Goal: Task Accomplishment & Management: Use online tool/utility

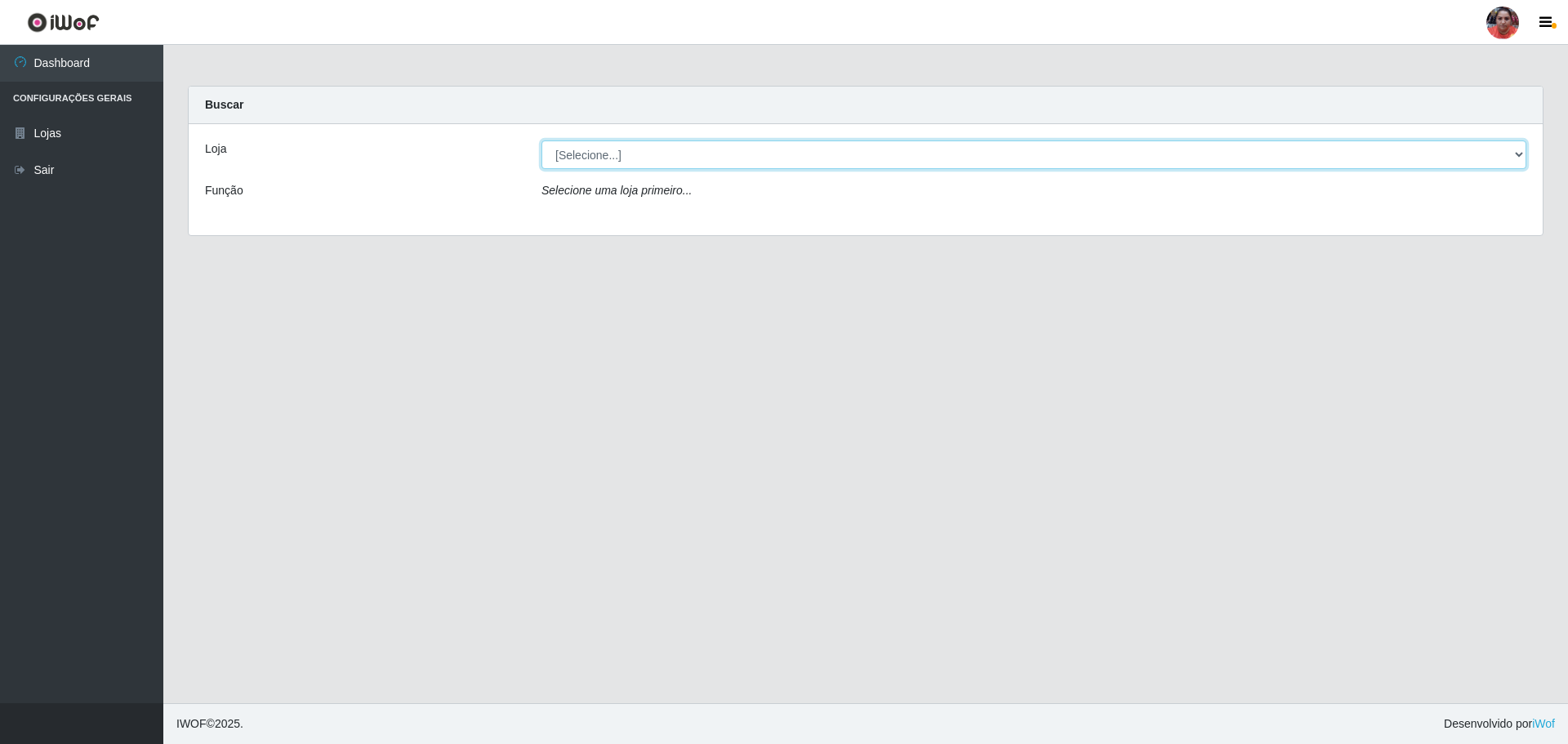
click at [1518, 152] on select "[Selecione...] Mar Vermelho - Loja 05" at bounding box center [1033, 155] width 985 height 28
select select "252"
click at [541, 141] on select "[Selecione...] Mar Vermelho - Loja 05" at bounding box center [1033, 155] width 985 height 28
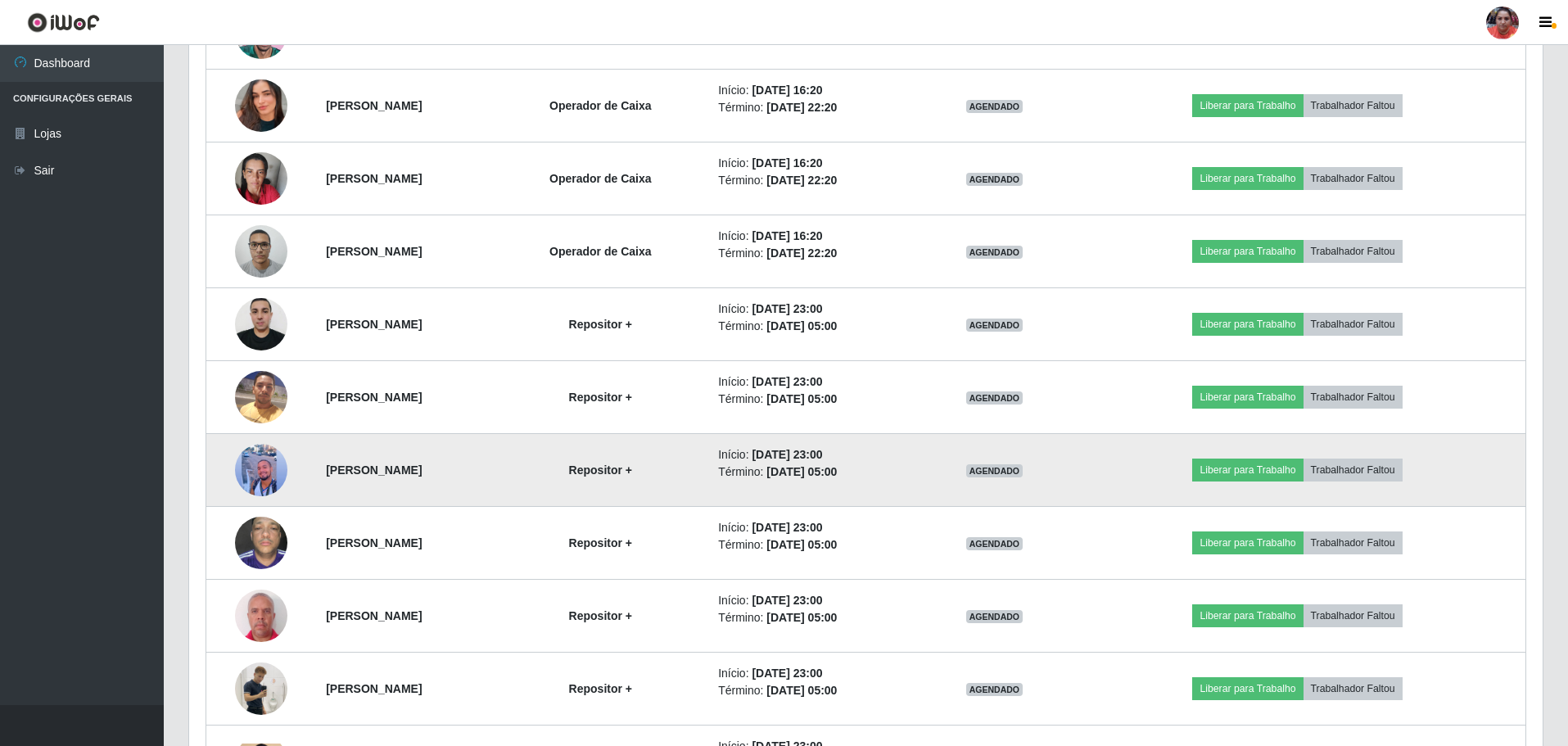
scroll to position [1374, 0]
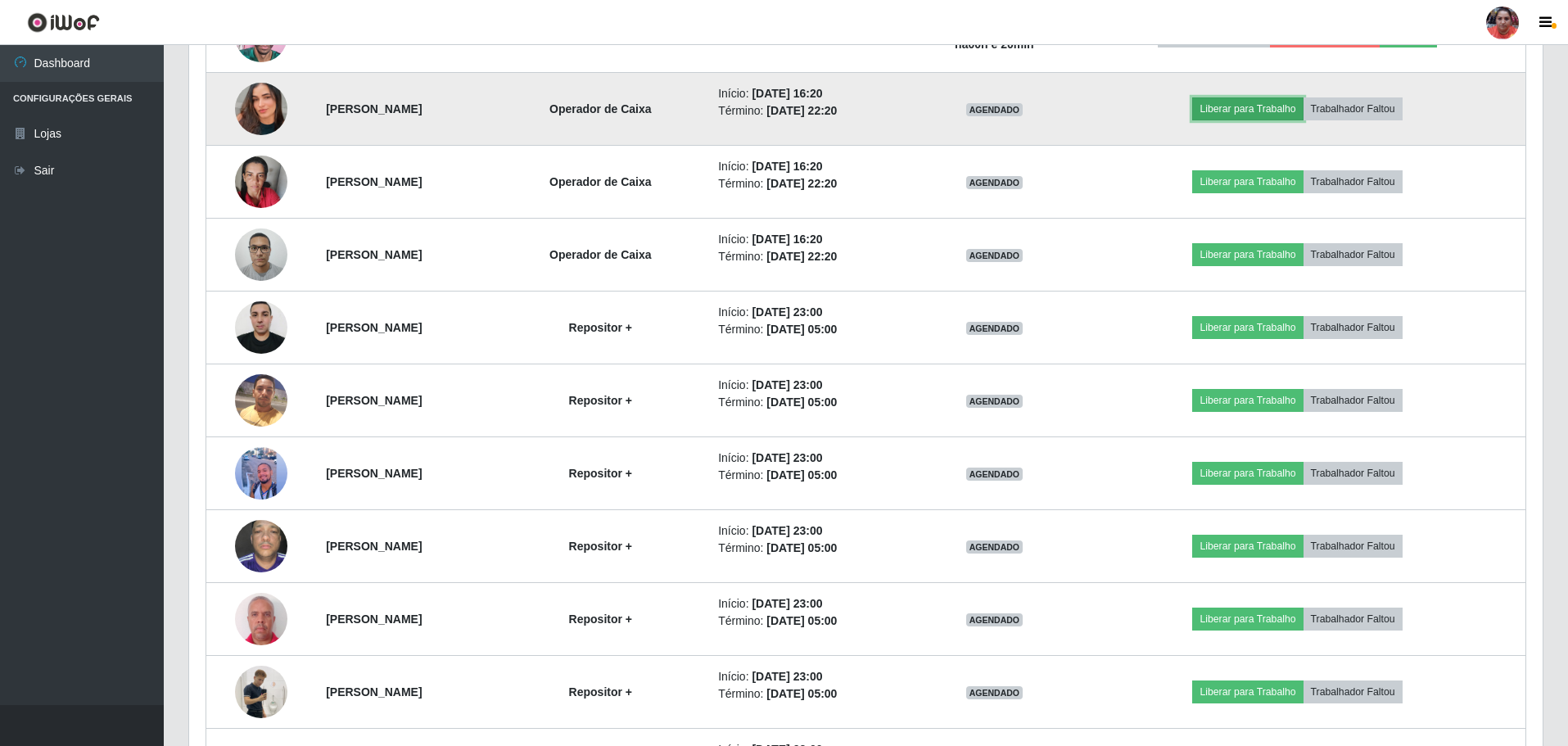
click at [1276, 107] on button "Liberar para Trabalho" at bounding box center [1248, 108] width 111 height 23
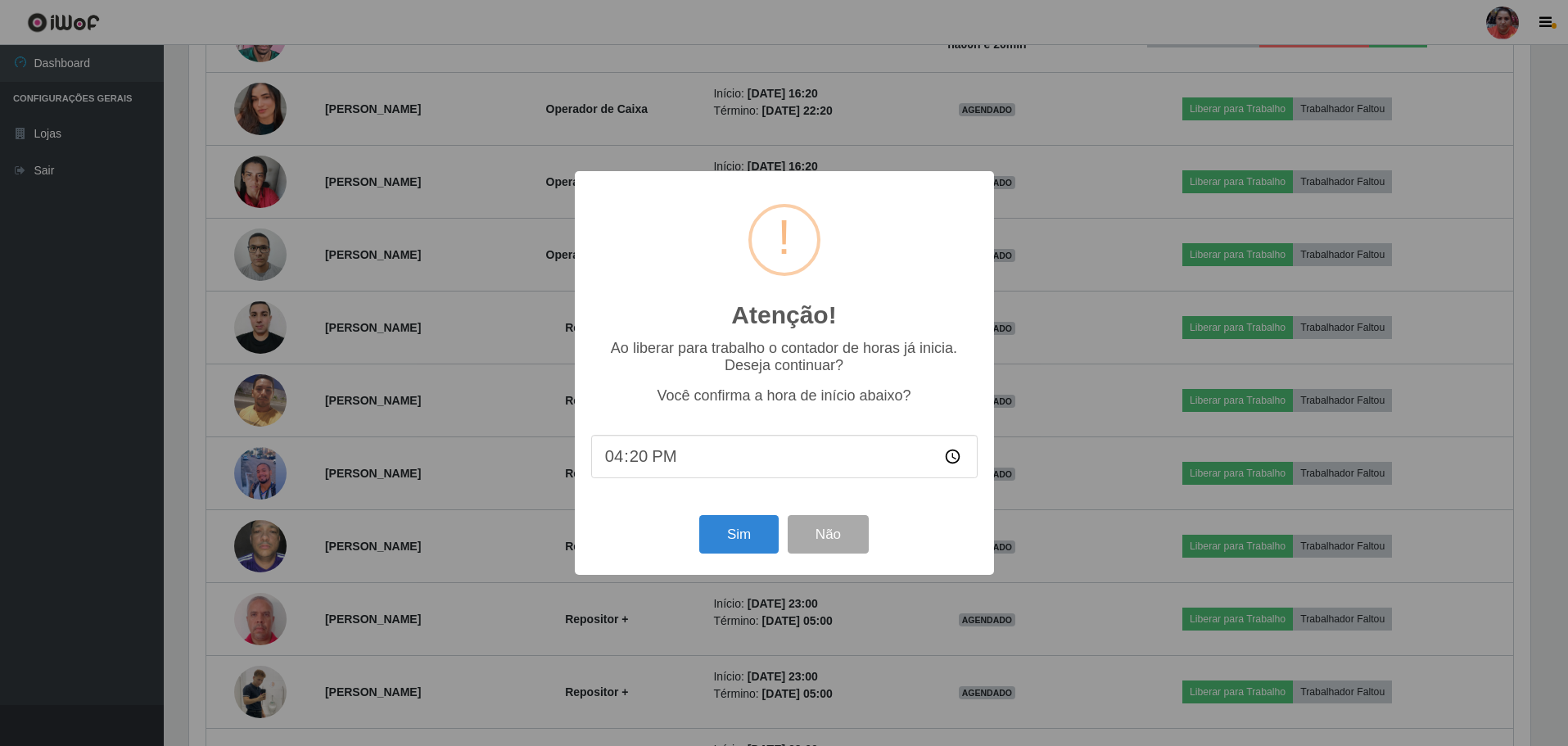
scroll to position [340, 1345]
click at [763, 528] on button "Sim" at bounding box center [740, 535] width 80 height 39
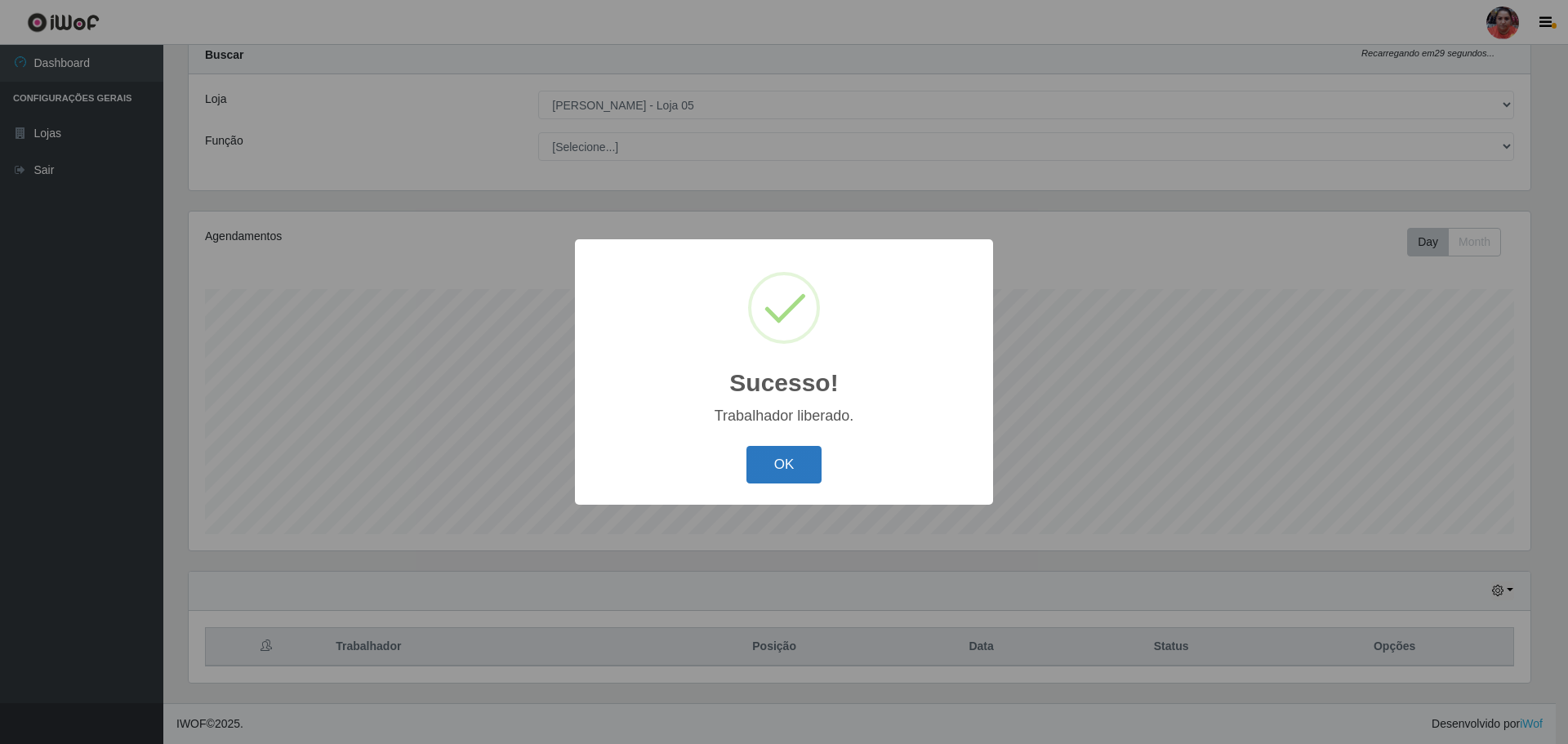
click at [805, 464] on button "OK" at bounding box center [784, 465] width 76 height 38
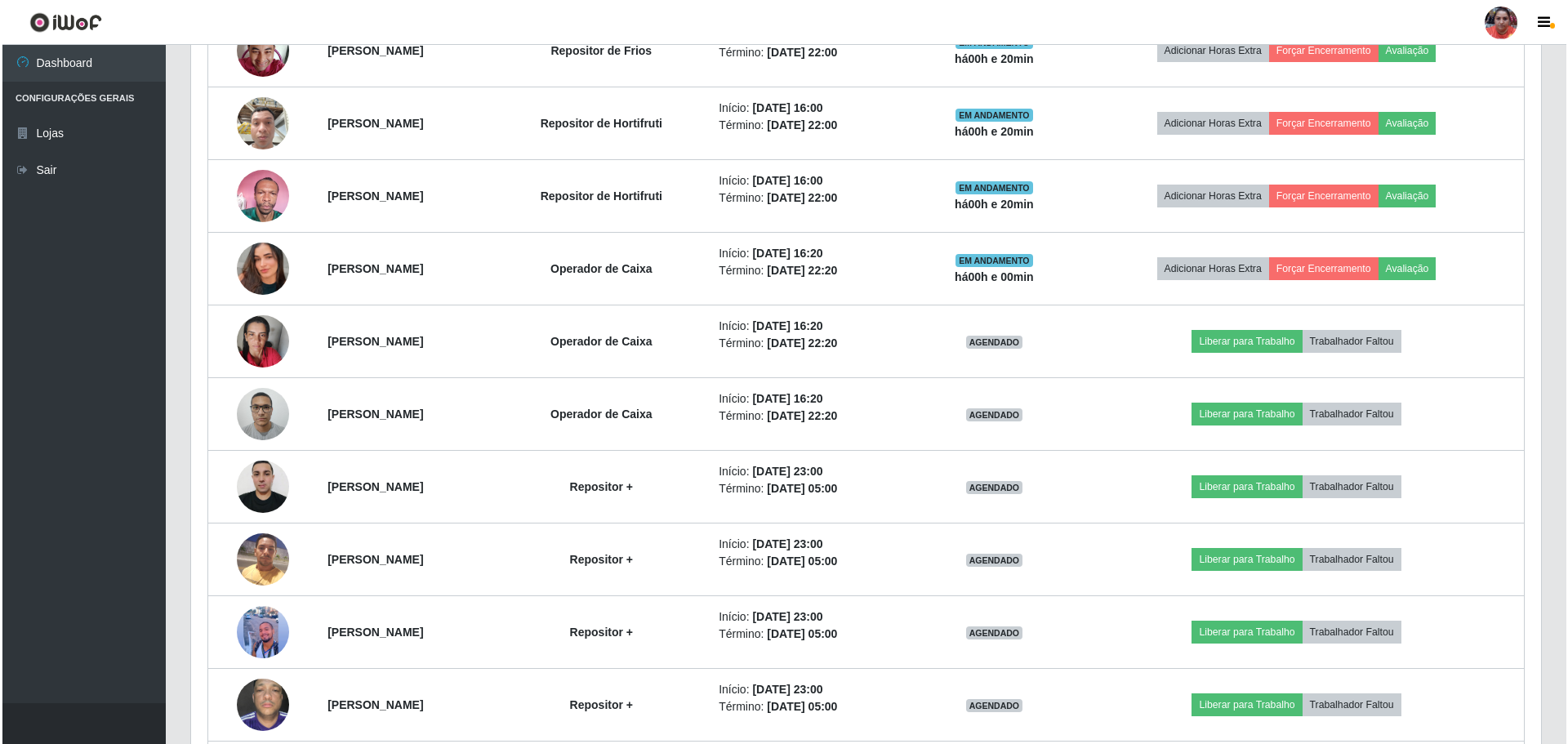
scroll to position [1213, 0]
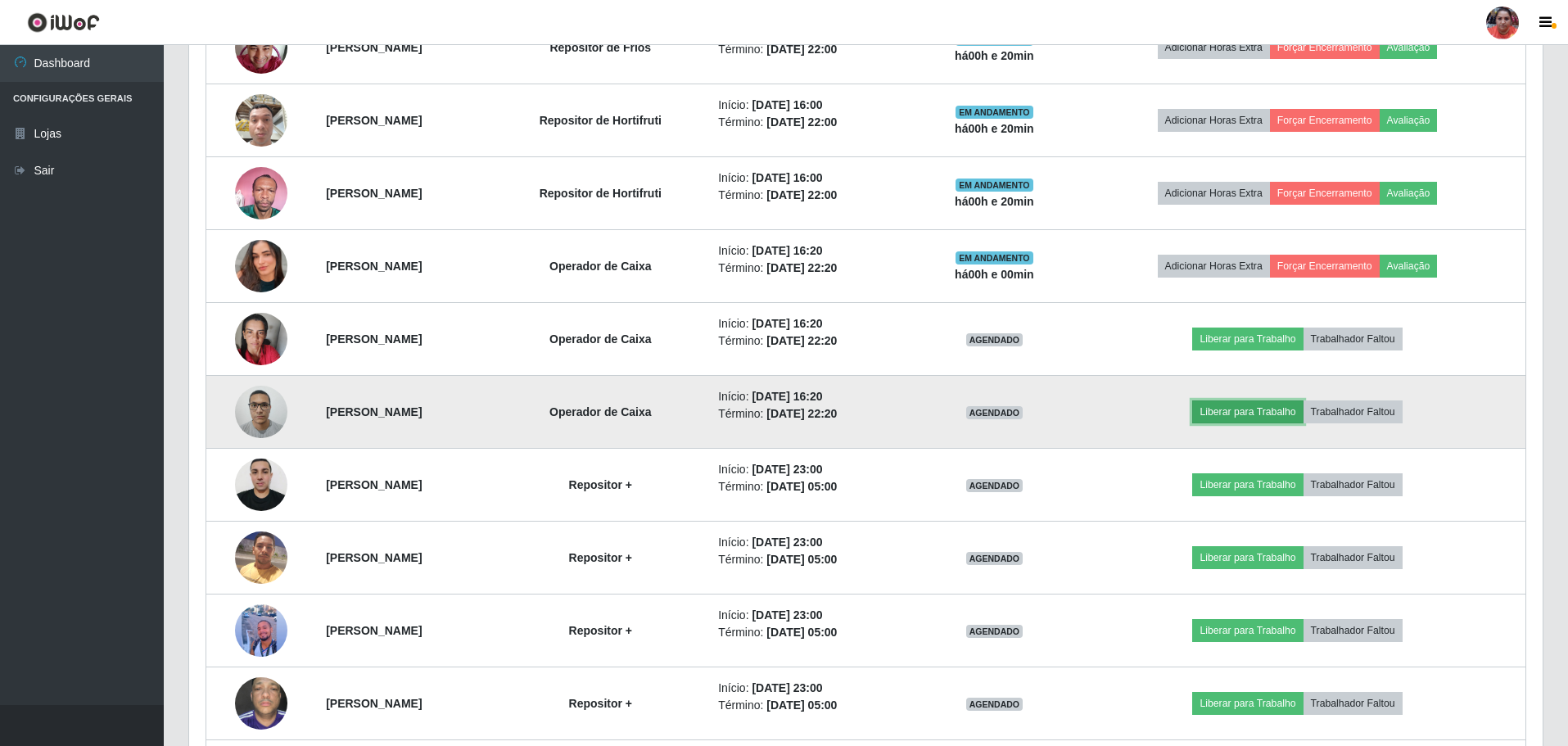
click at [1295, 415] on button "Liberar para Trabalho" at bounding box center [1248, 411] width 111 height 23
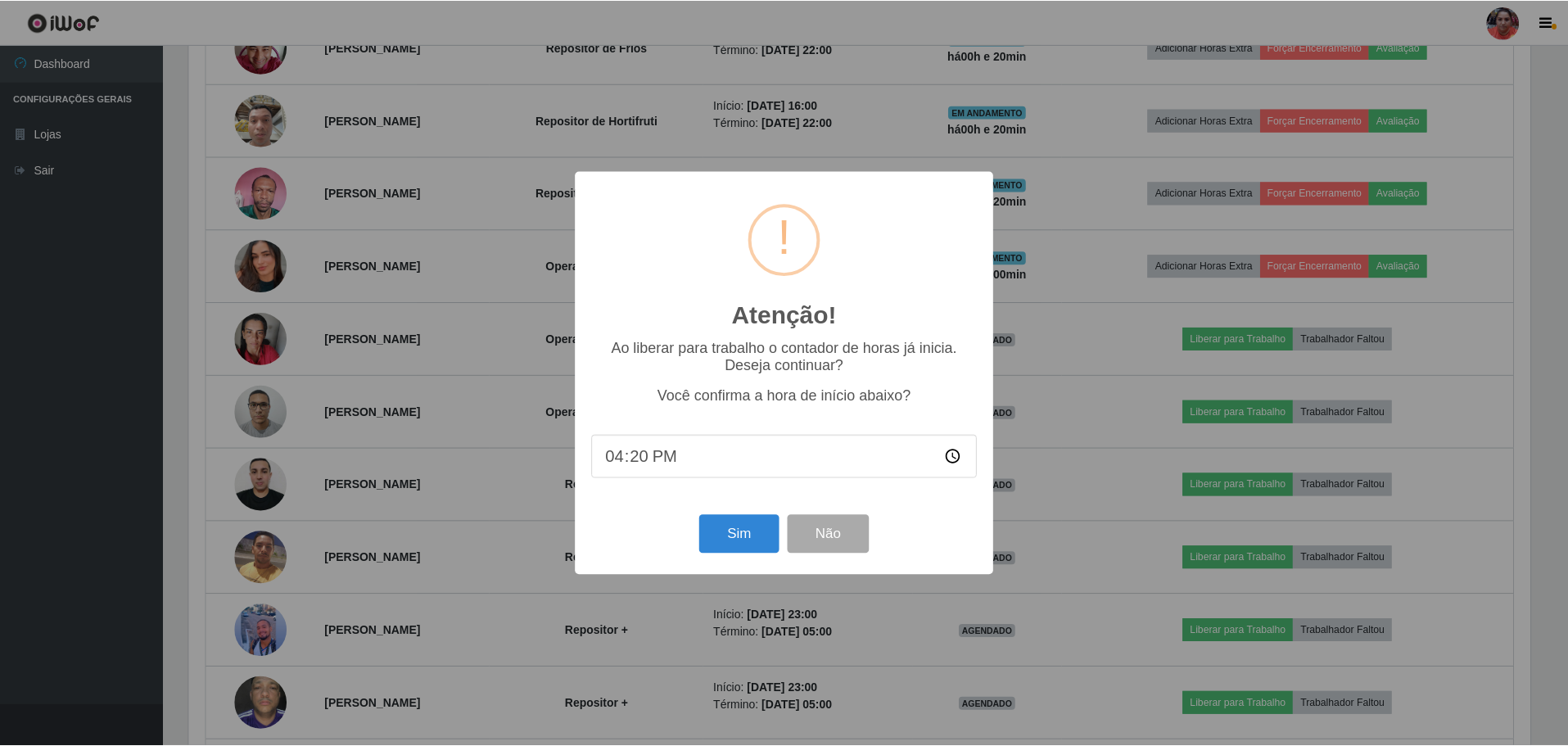
scroll to position [340, 1345]
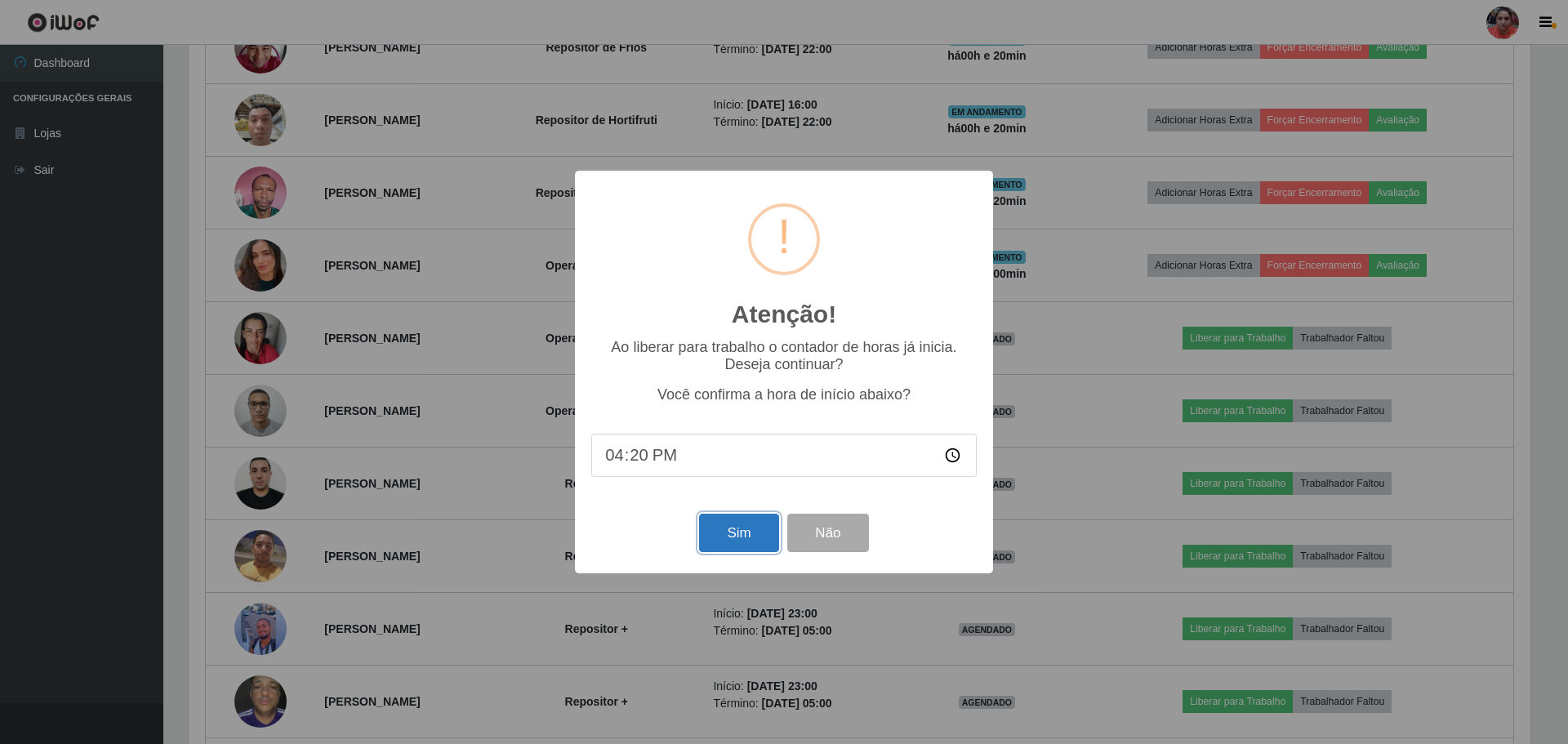
click at [766, 530] on button "Sim" at bounding box center [738, 533] width 79 height 38
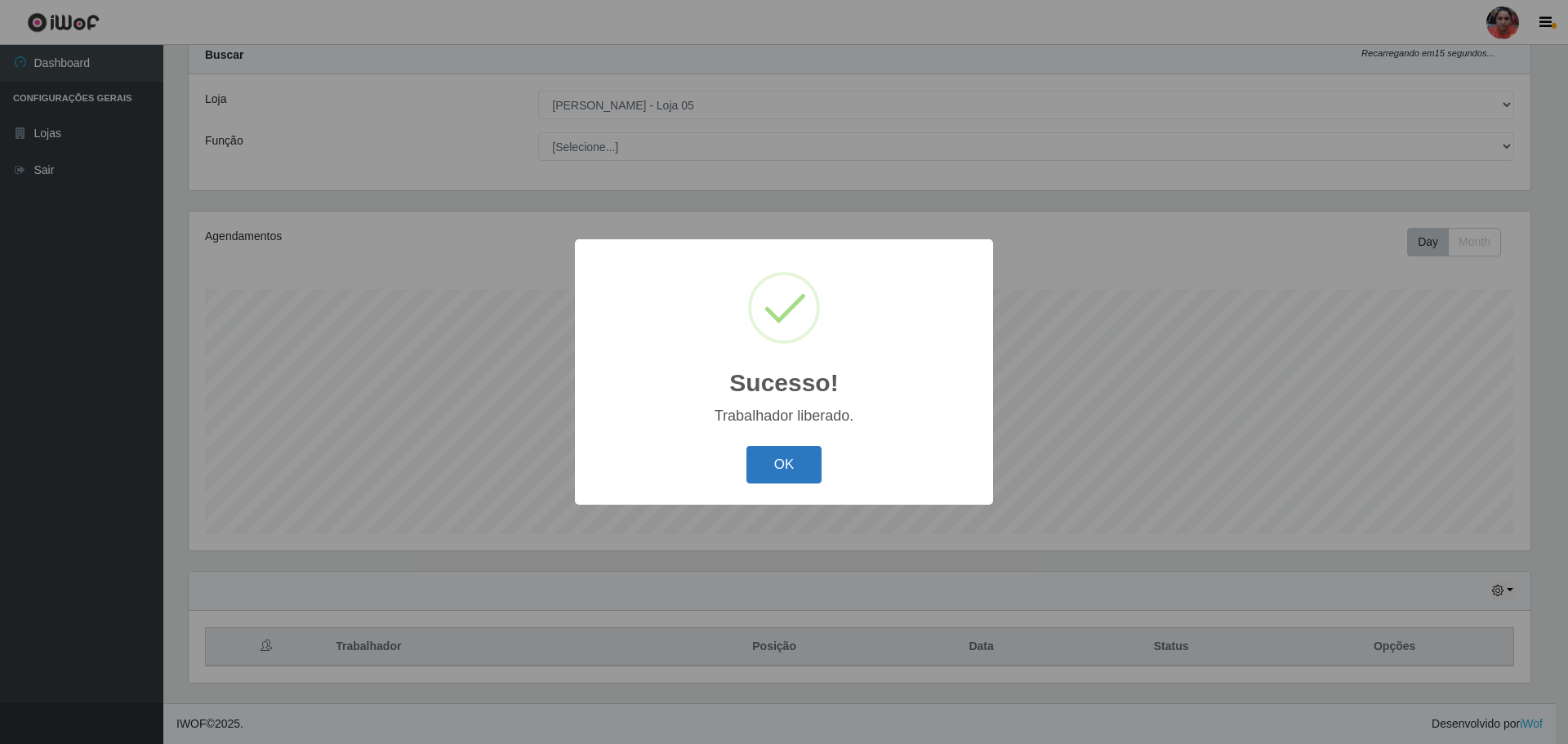
click at [772, 466] on button "OK" at bounding box center [784, 465] width 76 height 38
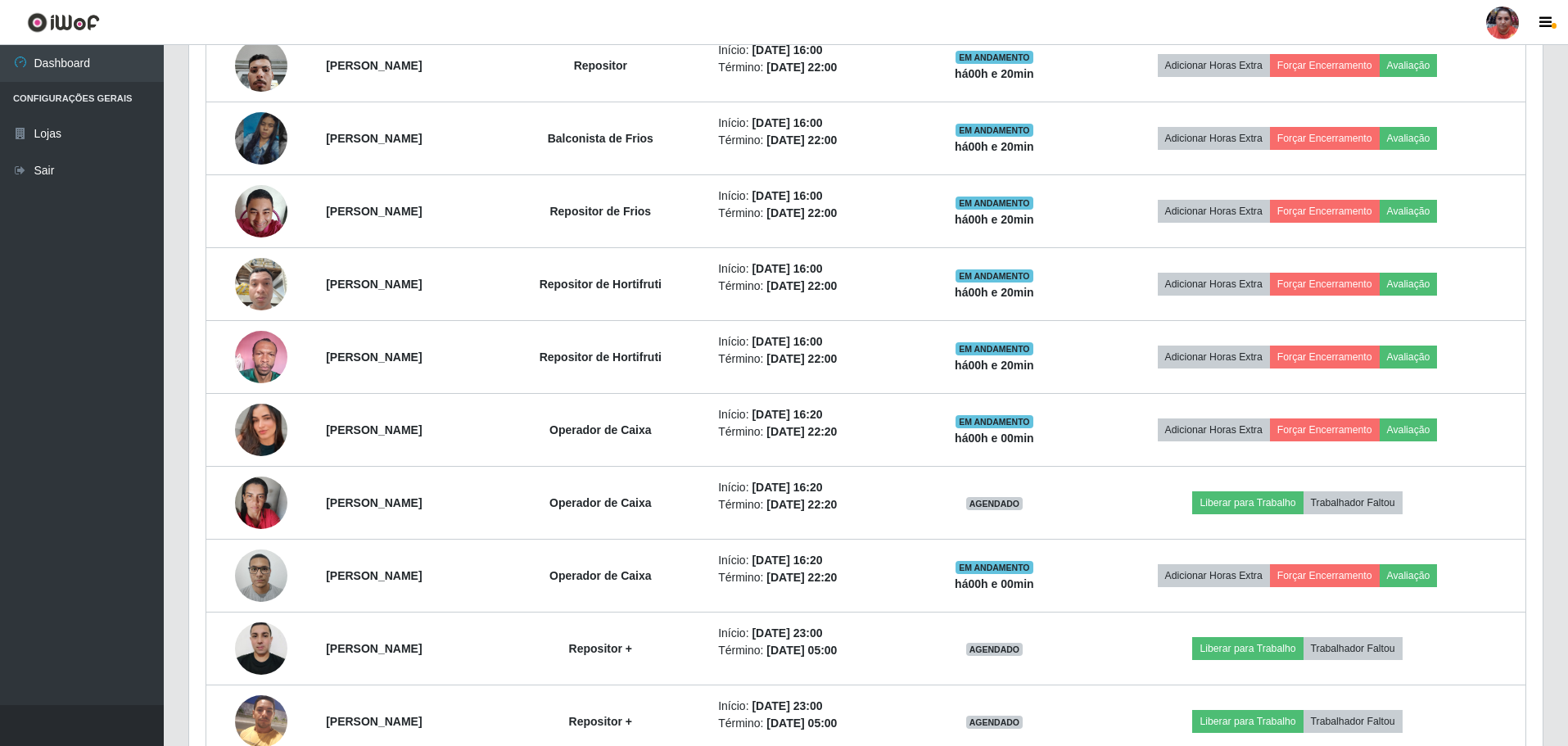
scroll to position [1059, 0]
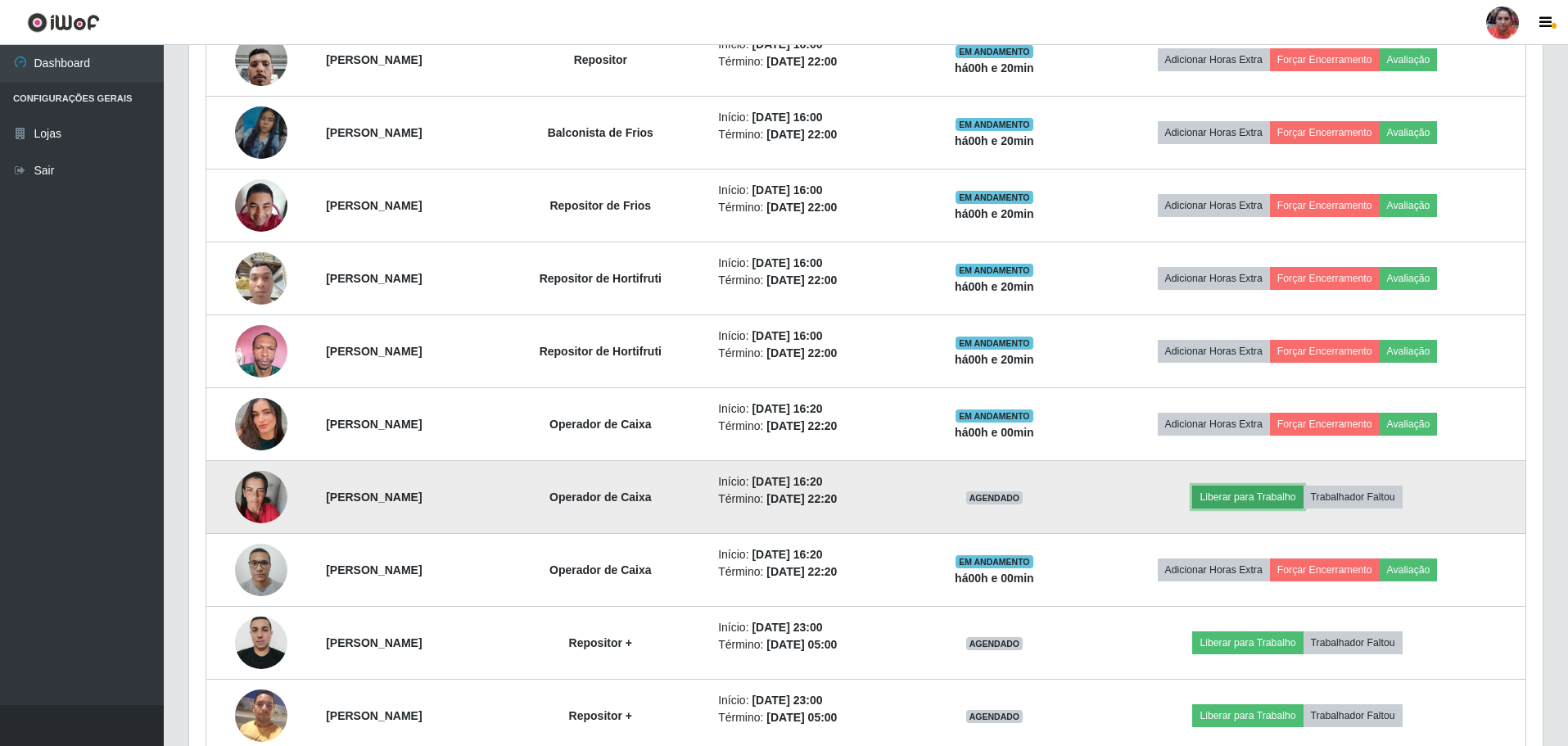
click at [1303, 503] on button "Liberar para Trabalho" at bounding box center [1248, 497] width 111 height 23
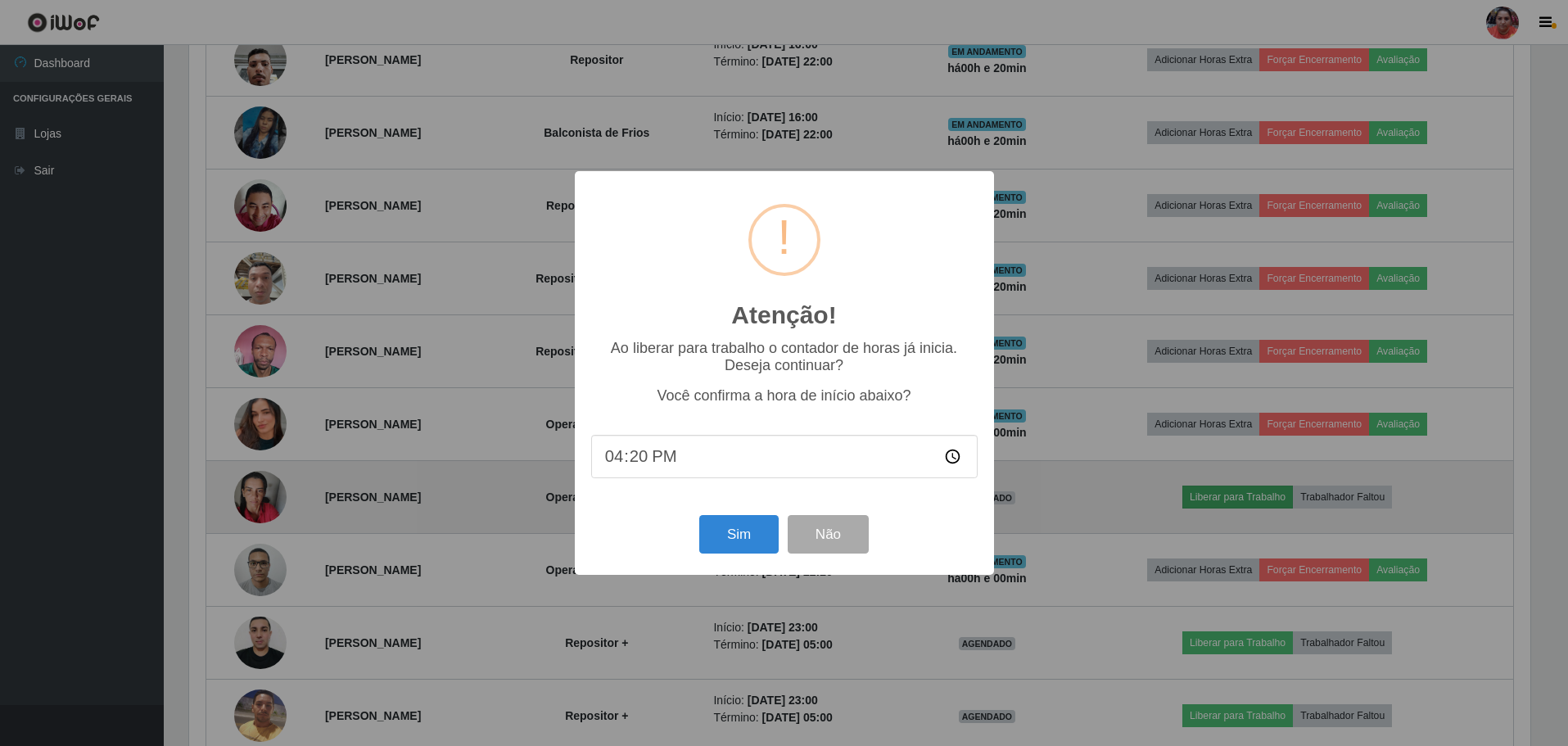
scroll to position [340, 1345]
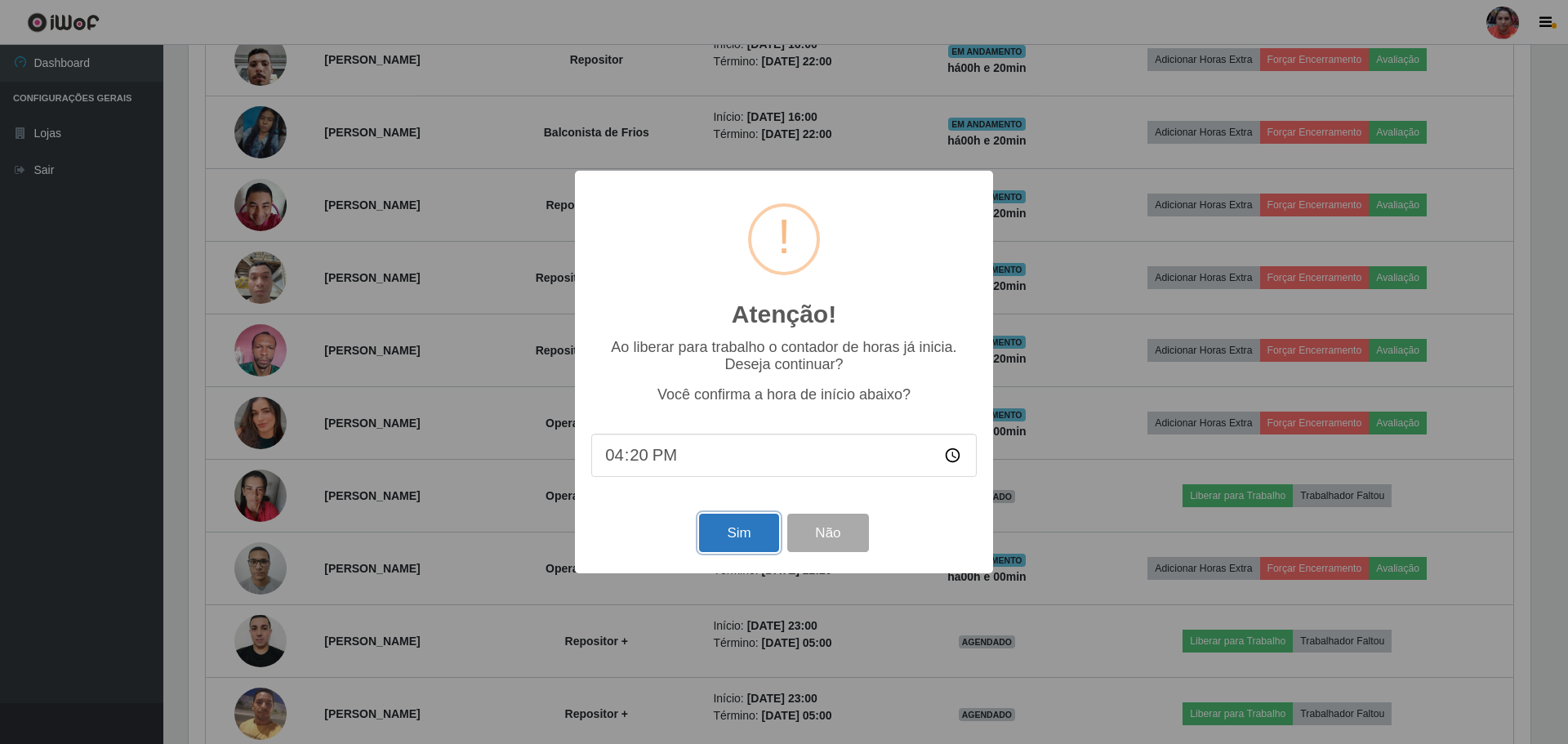
click at [751, 531] on button "Sim" at bounding box center [738, 533] width 79 height 38
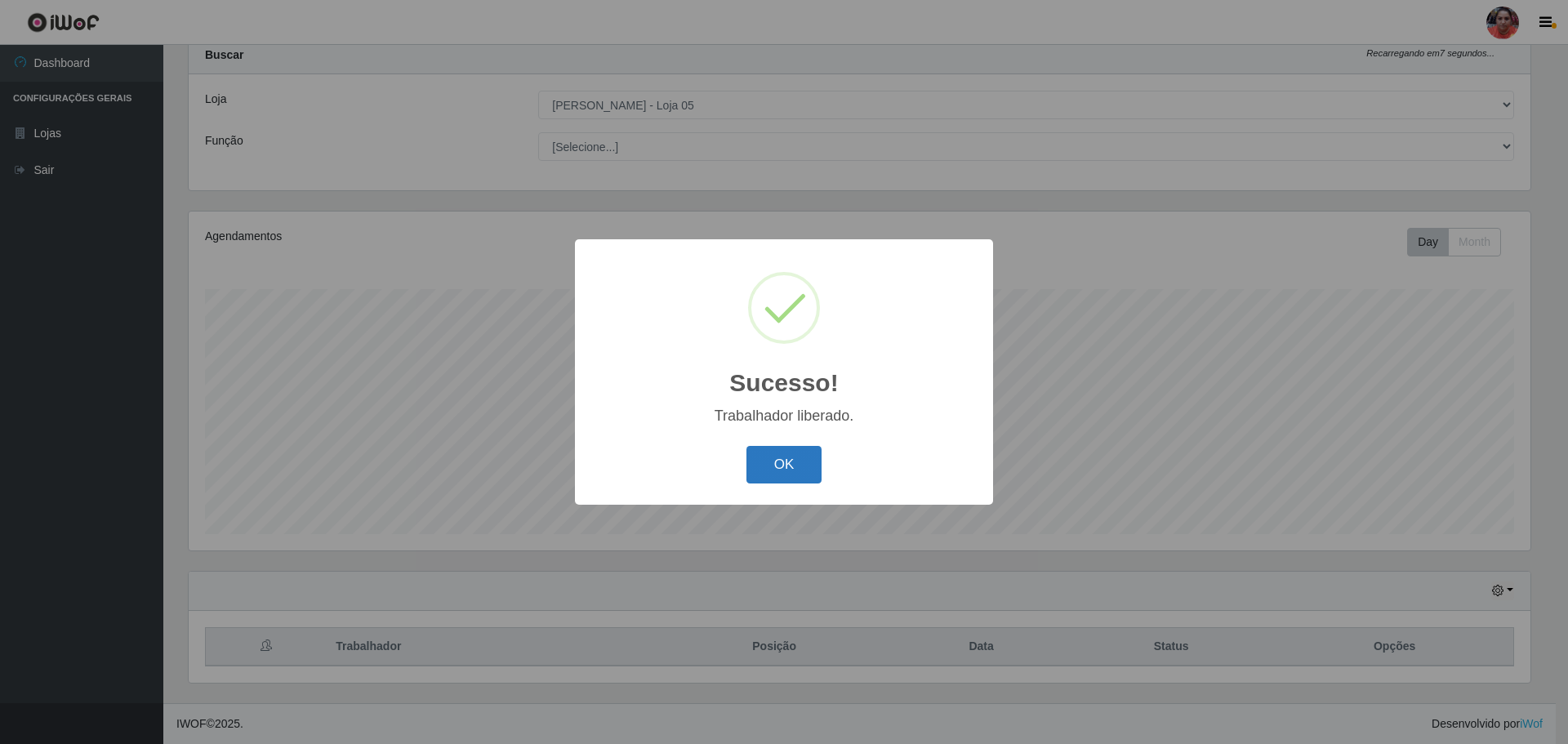
click at [781, 456] on button "OK" at bounding box center [784, 465] width 76 height 38
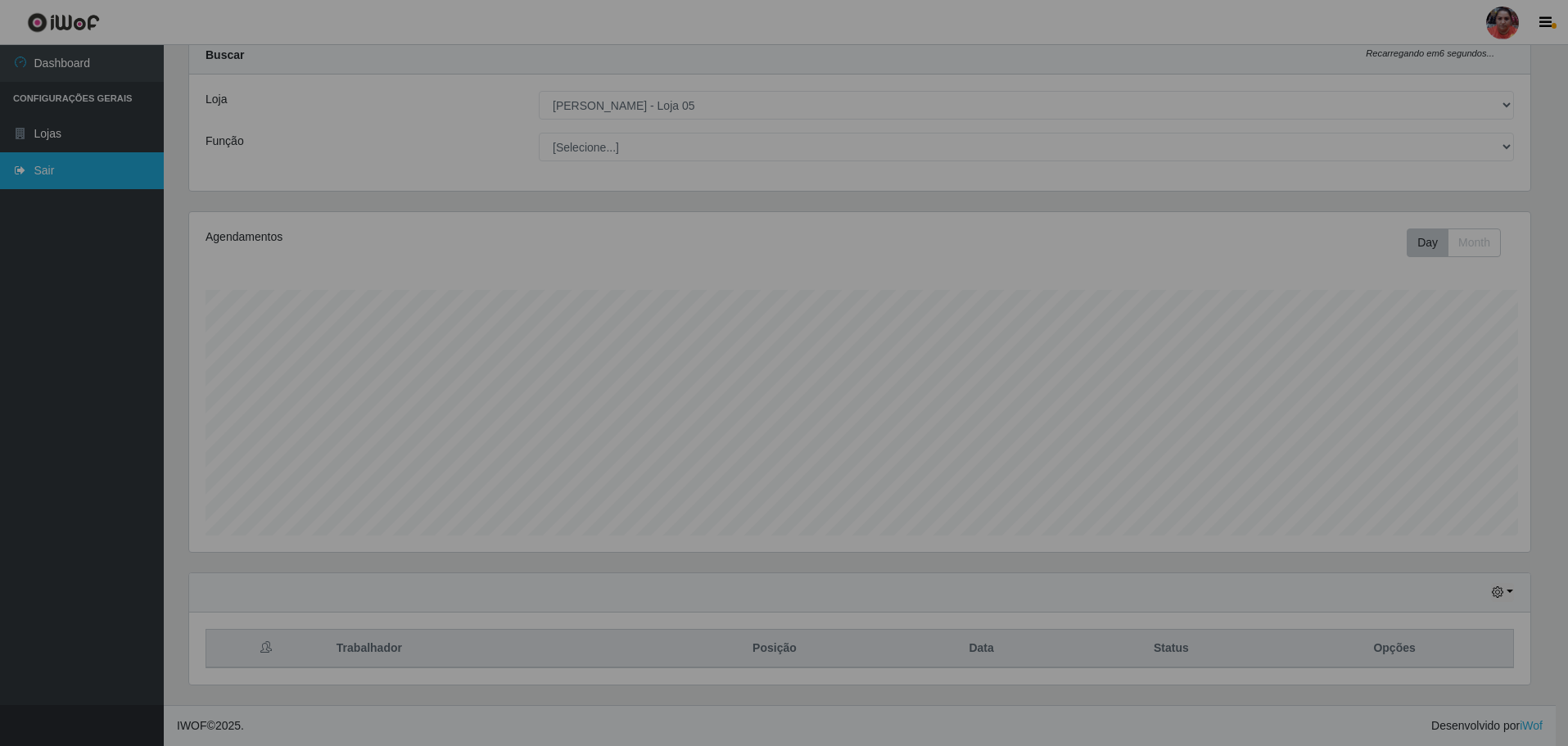
scroll to position [0, 0]
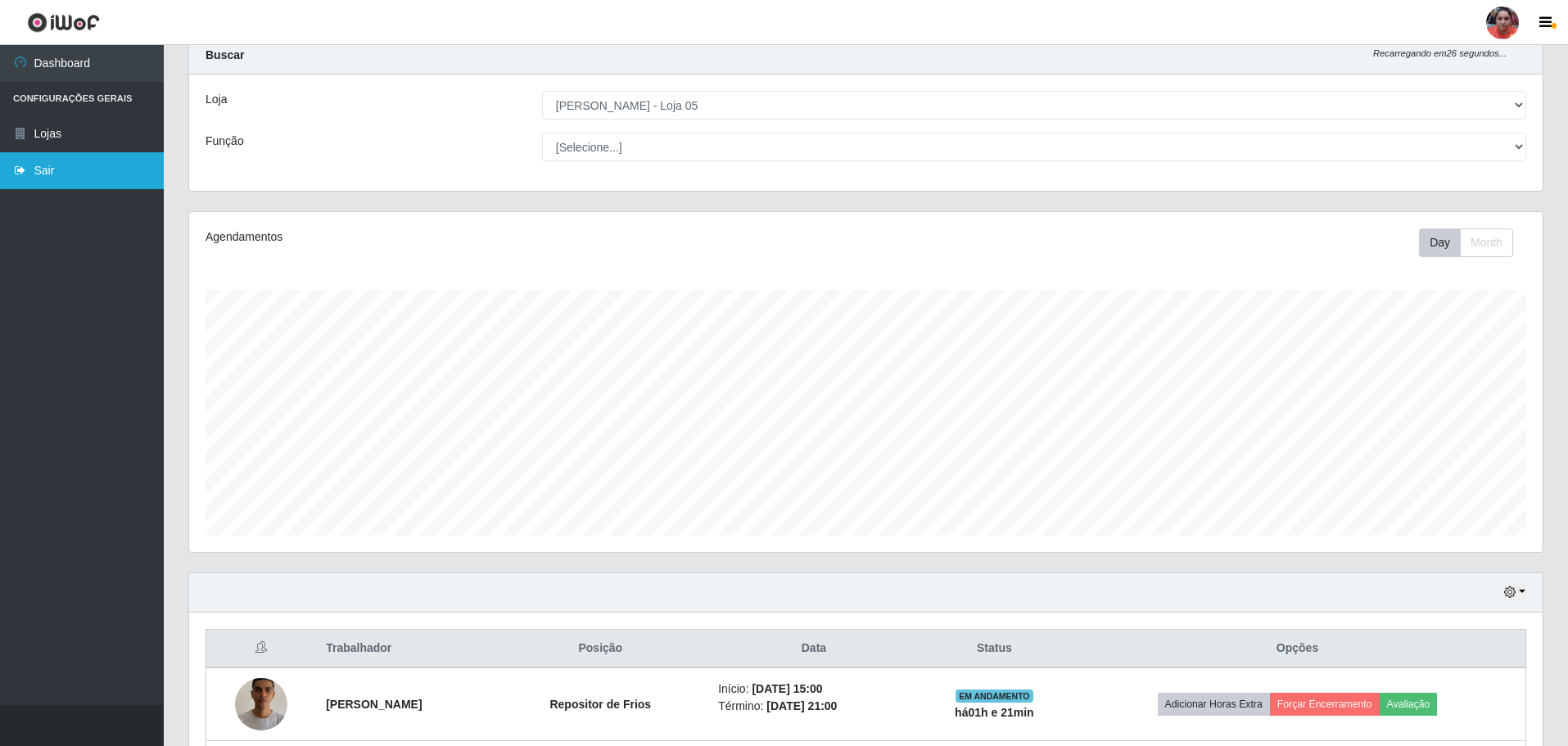
click at [81, 173] on link "Sair" at bounding box center [81, 171] width 164 height 37
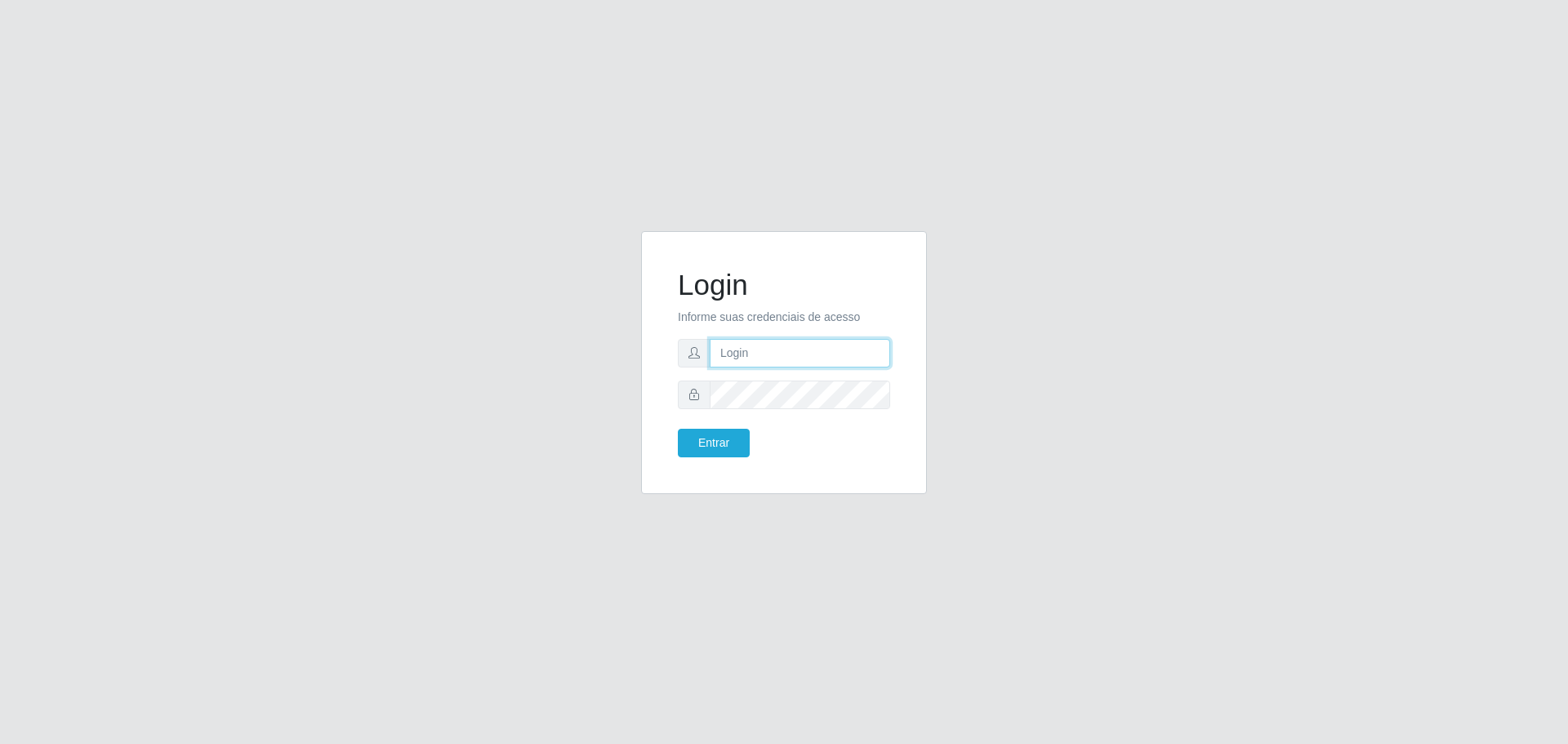
type input "[EMAIL_ADDRESS][DOMAIN_NAME]"
